Goal: Information Seeking & Learning: Find specific fact

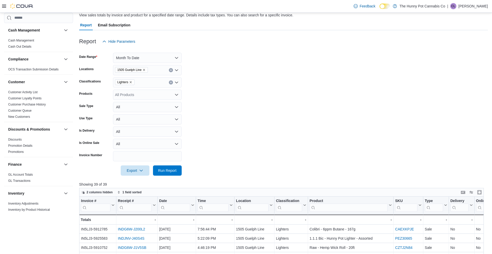
scroll to position [303, 0]
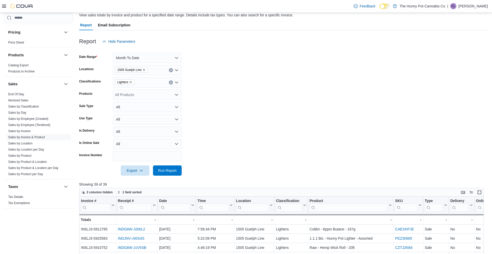
click at [144, 71] on icon "Remove 1505 Guelph Line from selection in this group" at bounding box center [143, 69] width 3 height 3
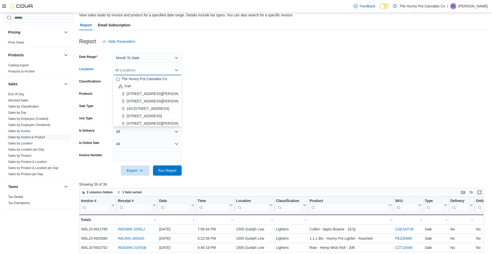
click at [144, 71] on div "All Locations Combo box. Selected. Combo box input. All Locations. Type some te…" at bounding box center [147, 70] width 69 height 10
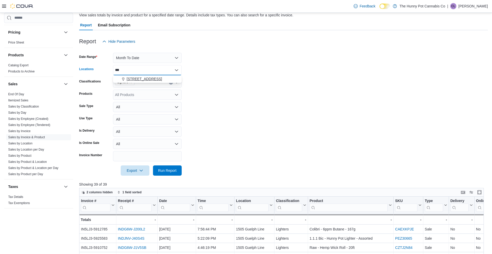
type input "***"
click at [155, 79] on span "328 Speedvale Ave E" at bounding box center [144, 78] width 35 height 5
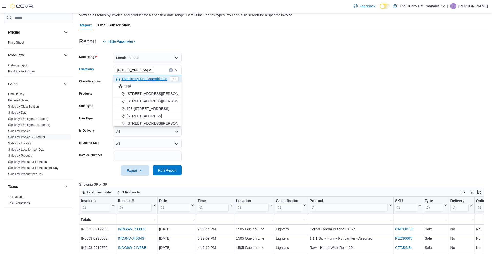
click at [162, 169] on span "Run Report" at bounding box center [167, 170] width 18 height 5
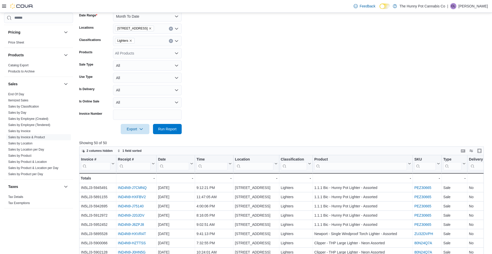
scroll to position [82, 0]
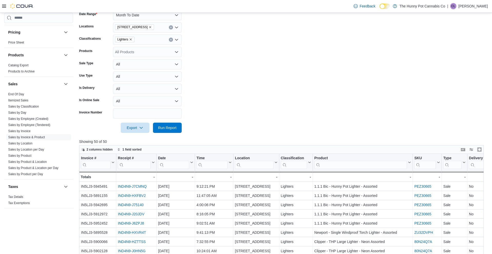
click at [131, 42] on span "Lighters" at bounding box center [124, 39] width 15 height 5
click at [132, 39] on icon "Remove Lighters from selection in this group" at bounding box center [131, 39] width 2 height 2
click at [229, 39] on form "Date Range Month To Date Locations 328 Speedvale Ave E Classifications All Clas…" at bounding box center [283, 68] width 409 height 129
click at [153, 55] on div "All Products" at bounding box center [147, 52] width 69 height 10
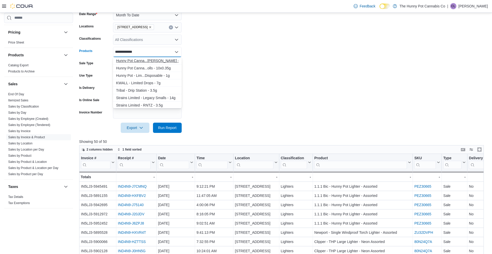
type input "**********"
click at [150, 61] on div "Hunny Pot Canna...ted Drip - 3.5g" at bounding box center [147, 60] width 63 height 5
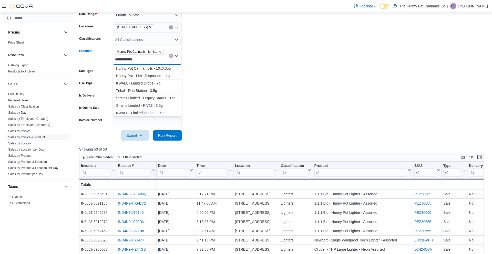
type input "**********"
click at [151, 70] on div "Hunny Pot Canna...olls - 10x0.35g" at bounding box center [147, 68] width 63 height 5
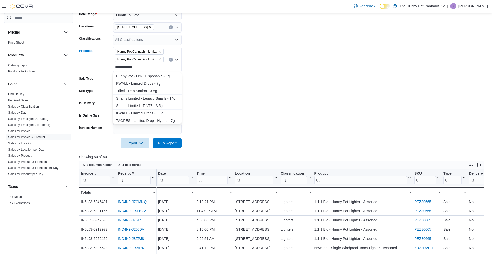
type input "**********"
click at [153, 76] on div "Hunny Pot - Lim...Disposable - 1g" at bounding box center [147, 76] width 63 height 5
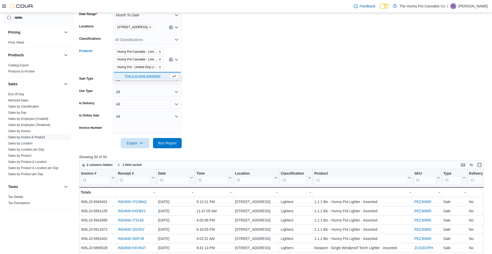
click at [168, 148] on div at bounding box center [283, 151] width 409 height 6
click at [168, 145] on span "Run Report" at bounding box center [167, 142] width 18 height 5
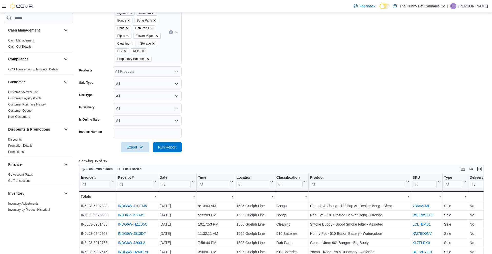
scroll to position [116, 0]
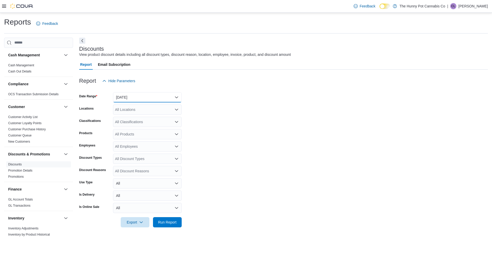
click at [136, 96] on button "Yesterday" at bounding box center [147, 97] width 69 height 10
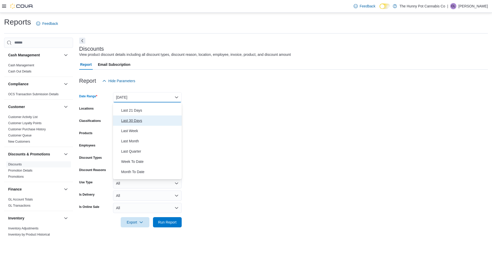
click at [136, 121] on span "Last 30 Days" at bounding box center [150, 121] width 58 height 6
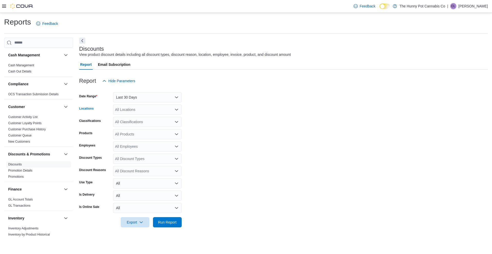
click at [152, 107] on div "All Locations" at bounding box center [147, 110] width 69 height 10
type input "***"
click at [148, 118] on span "328 Speedvale Ave E" at bounding box center [144, 118] width 35 height 5
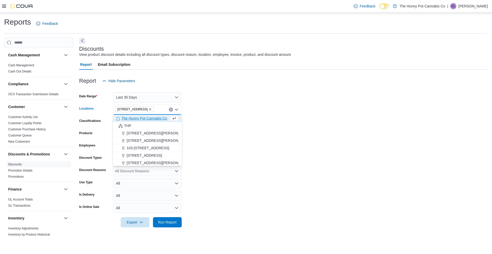
click at [234, 124] on form "Date Range Last 30 Days Locations 328 Speedvale Ave E Combo box. Selected. 328 …" at bounding box center [283, 156] width 409 height 141
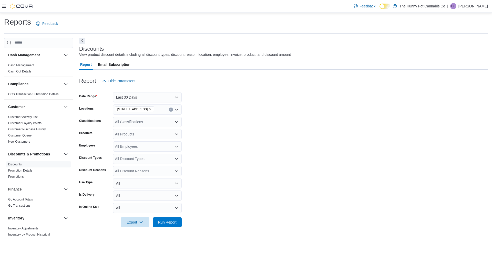
click at [134, 173] on div "All Discount Reasons" at bounding box center [147, 171] width 69 height 10
type input "******"
click at [136, 180] on span "Customer Care" at bounding box center [147, 179] width 63 height 5
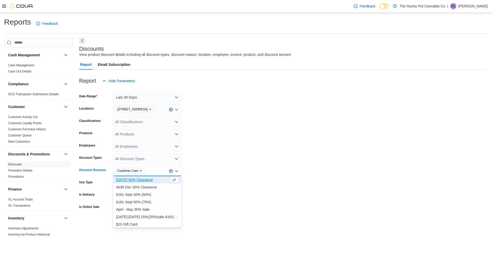
click at [212, 222] on form "Date Range Last 30 Days Locations 328 Speedvale Ave E Classifications All Class…" at bounding box center [283, 156] width 409 height 141
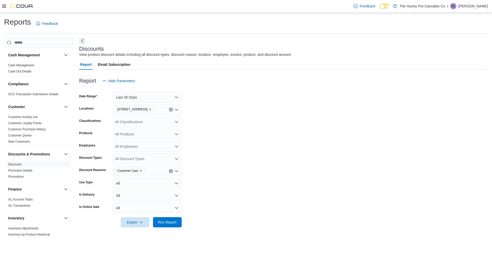
click at [183, 221] on form "Date Range Last 30 Days Locations 328 Speedvale Ave E Classifications All Class…" at bounding box center [283, 156] width 409 height 141
click at [169, 224] on span "Run Report" at bounding box center [167, 222] width 18 height 5
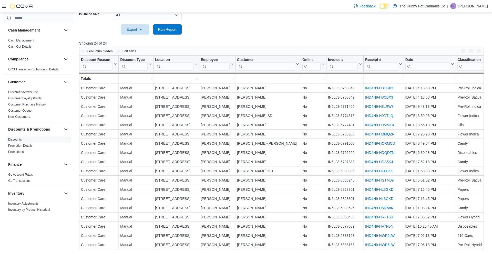
scroll to position [193, 0]
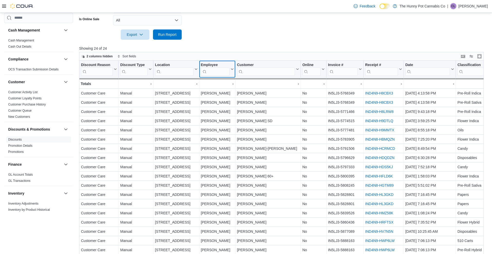
click at [232, 72] on button "Employee" at bounding box center [217, 69] width 33 height 13
click at [218, 89] on span "Sort A-Z" at bounding box center [216, 89] width 11 height 4
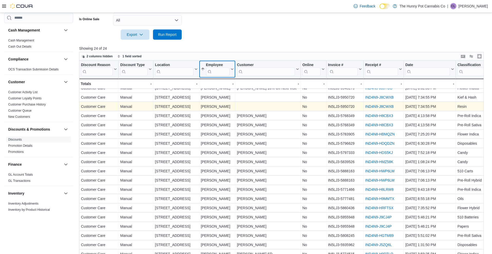
scroll to position [55, 0]
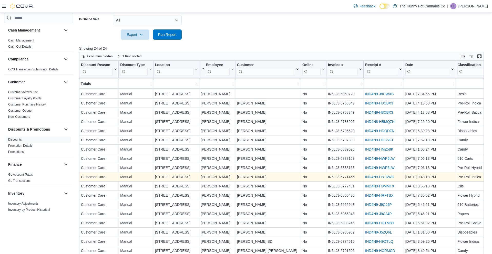
click at [381, 177] on link "IND4N9-H8LRW8" at bounding box center [379, 177] width 28 height 4
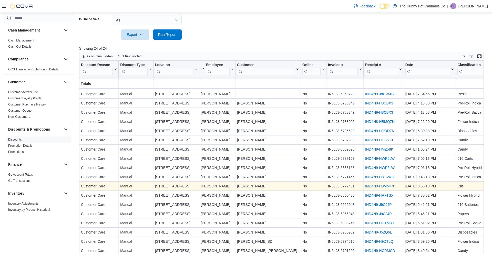
click at [371, 187] on link "IND4N9-H9MMTX" at bounding box center [379, 186] width 29 height 4
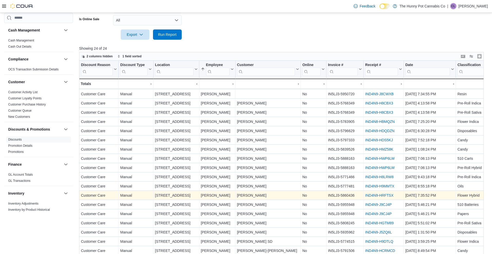
click at [380, 195] on link "IND4N9-HRFTSX" at bounding box center [379, 195] width 28 height 4
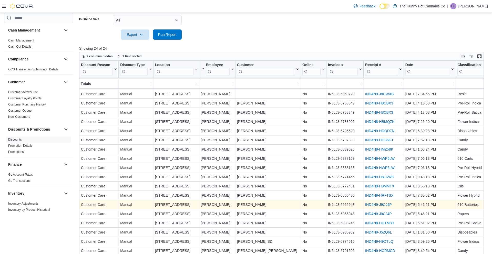
click at [388, 205] on link "IND4N9-J9CJ4P" at bounding box center [378, 205] width 26 height 4
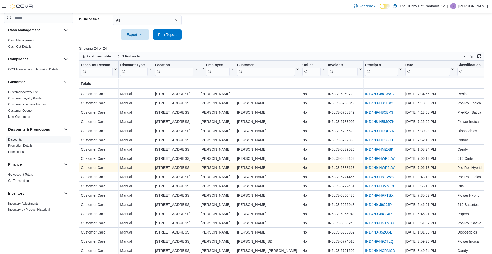
scroll to position [193, 0]
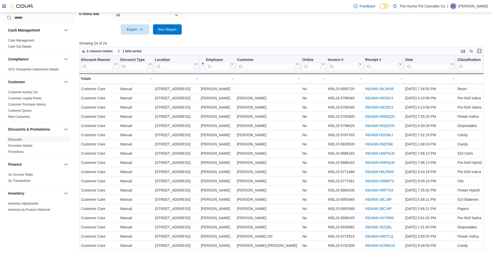
click at [478, 51] on button "Enter fullscreen" at bounding box center [479, 51] width 6 height 6
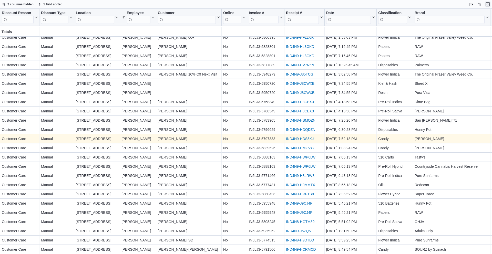
scroll to position [0, 0]
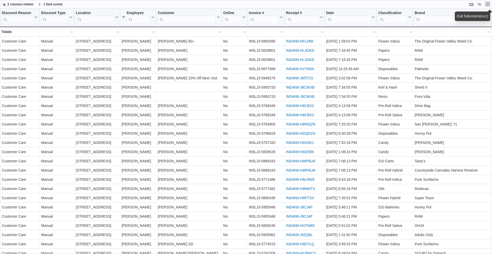
click at [488, 4] on button "Exit fullscreen" at bounding box center [487, 4] width 6 height 6
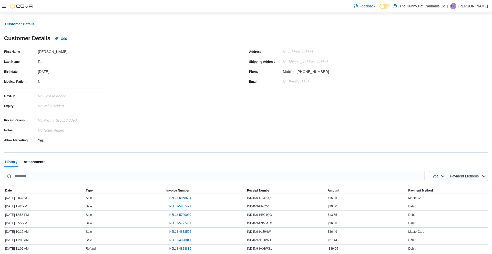
scroll to position [52, 0]
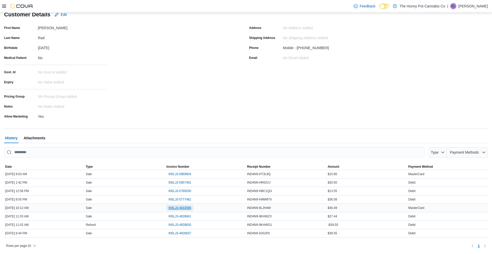
click at [185, 209] on span "IN5LJ3-4833596" at bounding box center [179, 208] width 23 height 4
click at [179, 200] on span "IN5LJ3-5777481" at bounding box center [179, 199] width 23 height 4
click at [178, 190] on span "IN5LJ3-5780030" at bounding box center [179, 191] width 23 height 4
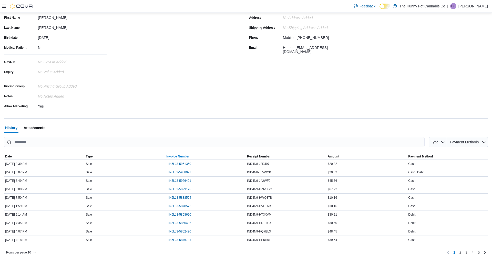
scroll to position [69, 0]
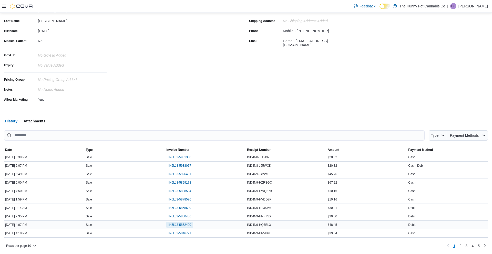
click at [179, 223] on span "IN5LJ3-5852490" at bounding box center [179, 225] width 23 height 4
click at [183, 217] on span "IN5LJ3-5860436" at bounding box center [179, 216] width 23 height 4
click at [177, 207] on span "IN5LJ3-5868690" at bounding box center [179, 208] width 23 height 4
click at [4, 6] on icon at bounding box center [4, 6] width 4 height 4
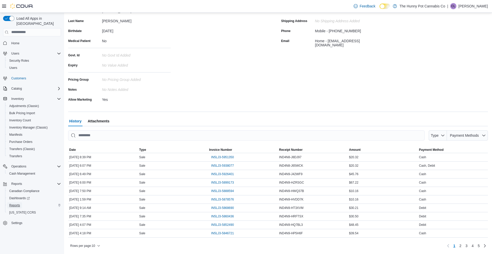
click at [16, 203] on span "Reports" at bounding box center [14, 205] width 11 height 4
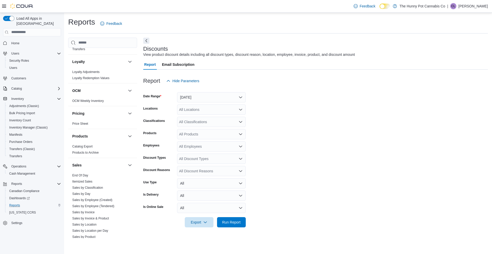
scroll to position [303, 0]
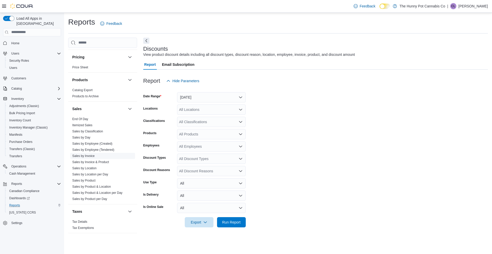
click at [84, 157] on link "Sales by Invoice" at bounding box center [83, 156] width 22 height 4
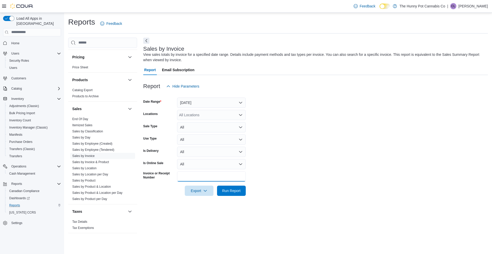
click at [191, 179] on input "Invoice or Receipt Number" at bounding box center [211, 176] width 69 height 10
paste input "**********"
type input "**********"
click at [227, 190] on span "Run Report" at bounding box center [231, 190] width 18 height 5
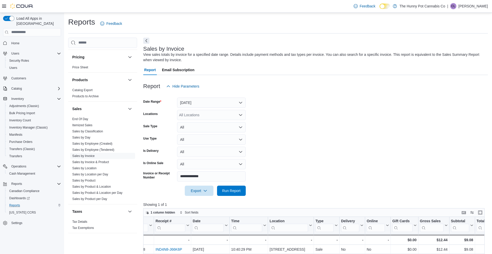
scroll to position [0, 59]
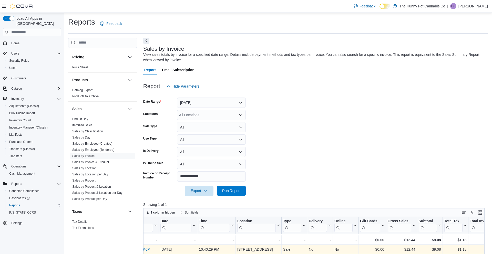
click at [147, 248] on link "IND4N8-J66K6P" at bounding box center [136, 249] width 27 height 4
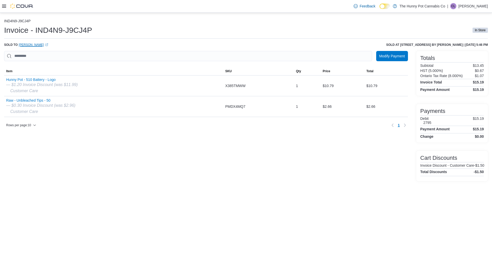
click at [30, 43] on link "[PERSON_NAME] (opens in a new tab or window)" at bounding box center [33, 45] width 29 height 4
